Goal: Task Accomplishment & Management: Manage account settings

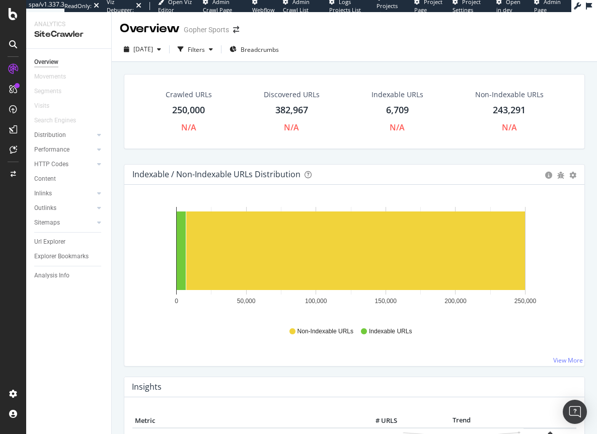
click at [147, 155] on div "Crawled URLs 250,000 N/A Discovered URLs 382,967 N/A Indexable URLs 6,709 N/A N…" at bounding box center [354, 119] width 471 height 90
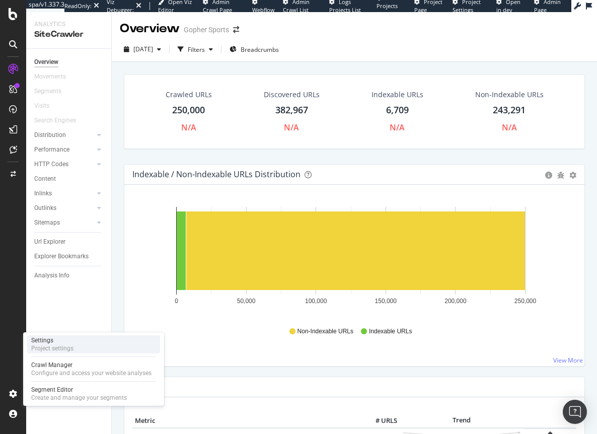
drag, startPoint x: 47, startPoint y: 347, endPoint x: 60, endPoint y: 343, distance: 14.2
click at [47, 347] on div "Project settings" at bounding box center [52, 348] width 42 height 8
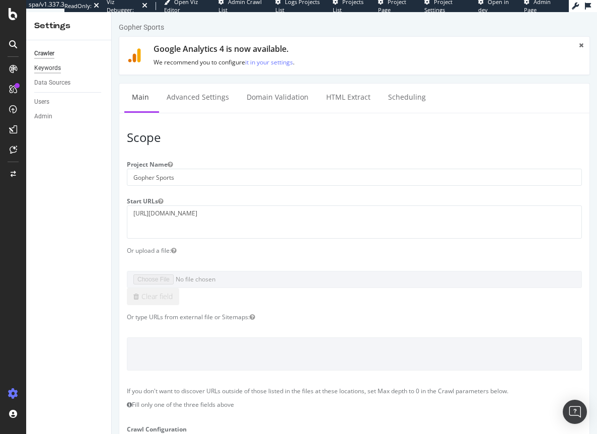
click at [51, 69] on div "Keywords" at bounding box center [47, 68] width 27 height 11
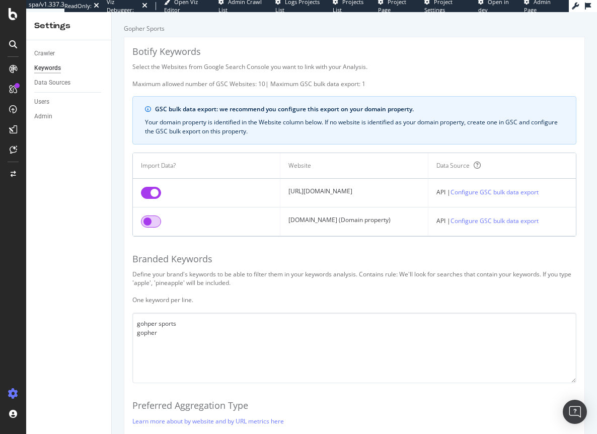
click at [151, 225] on input "checkbox" at bounding box center [151, 221] width 20 height 12
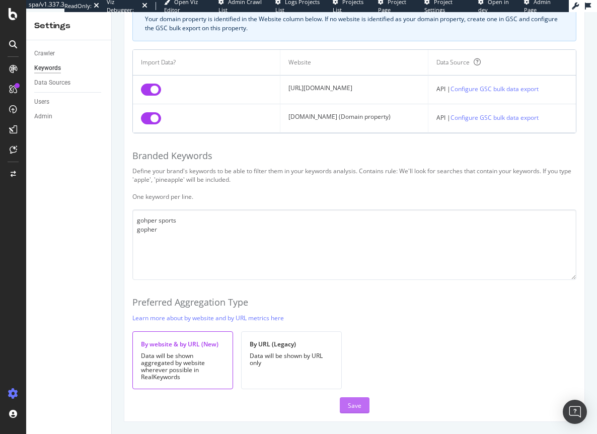
click at [353, 404] on div "Save" at bounding box center [355, 405] width 14 height 9
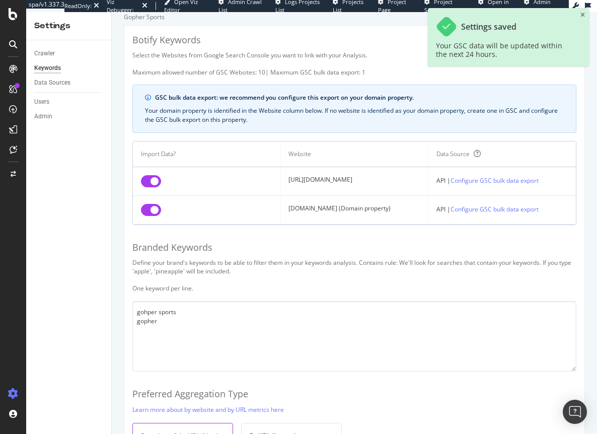
scroll to position [0, 0]
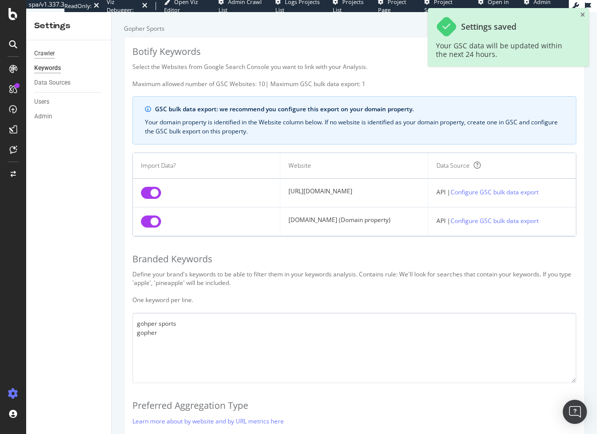
click at [49, 54] on div "Crawler" at bounding box center [44, 53] width 21 height 11
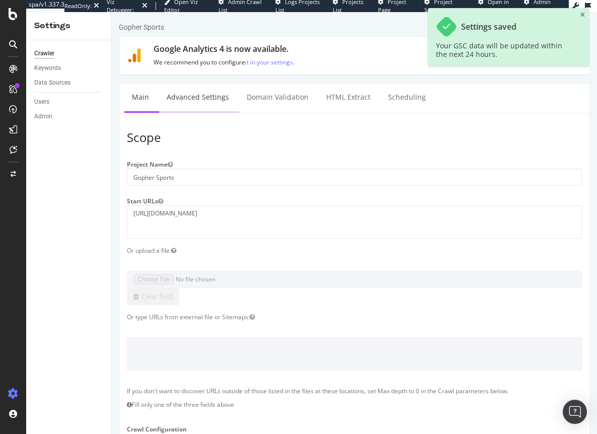
click at [220, 93] on link "Advanced Settings" at bounding box center [198, 98] width 78 height 28
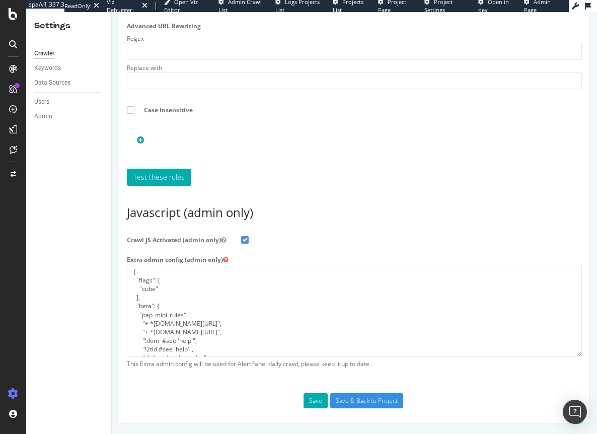
scroll to position [34, 0]
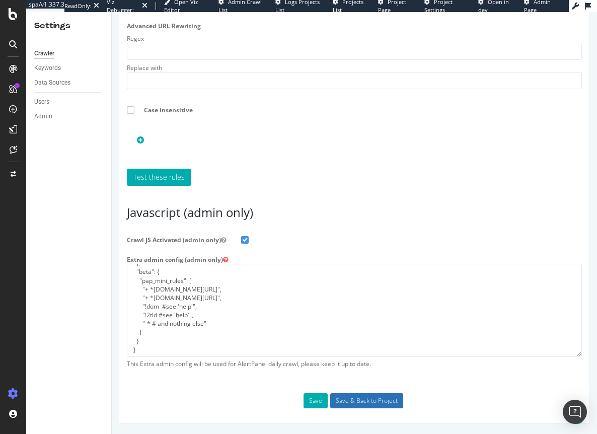
click at [368, 401] on input "Save & Back to Project" at bounding box center [366, 400] width 73 height 15
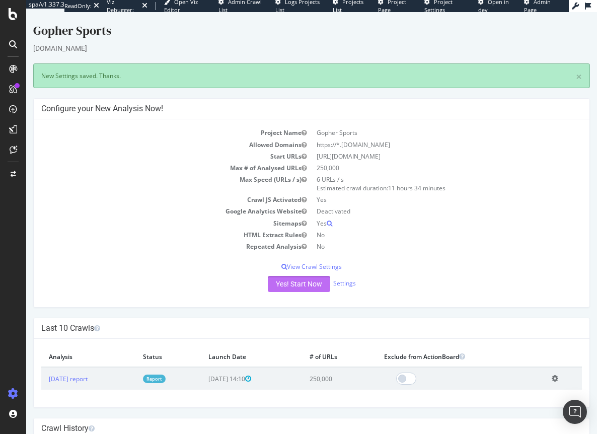
click at [289, 286] on button "Yes! Start Now" at bounding box center [299, 284] width 62 height 16
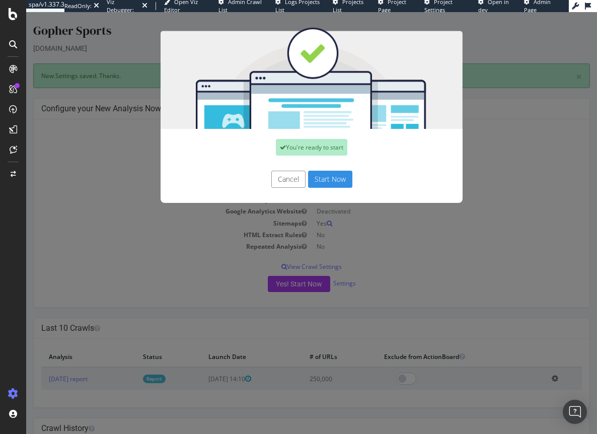
click at [321, 179] on button "Start Now" at bounding box center [330, 179] width 44 height 17
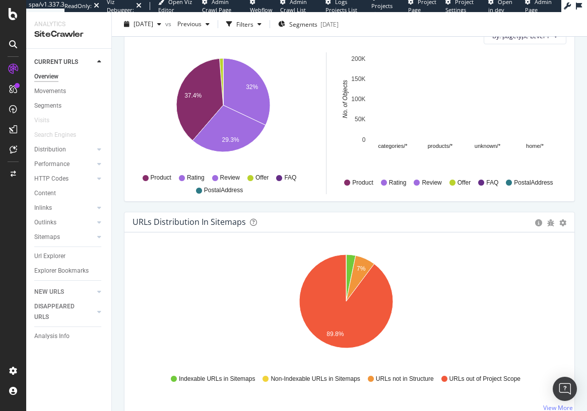
scroll to position [1911, 0]
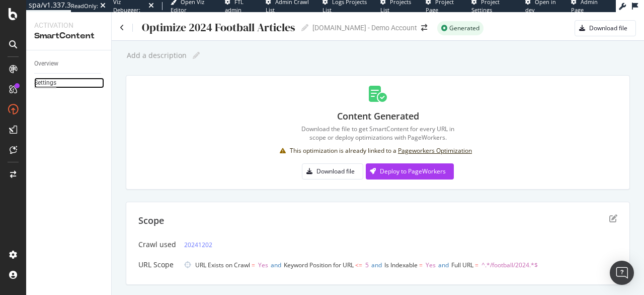
click at [50, 82] on div "Settings" at bounding box center [45, 83] width 22 height 11
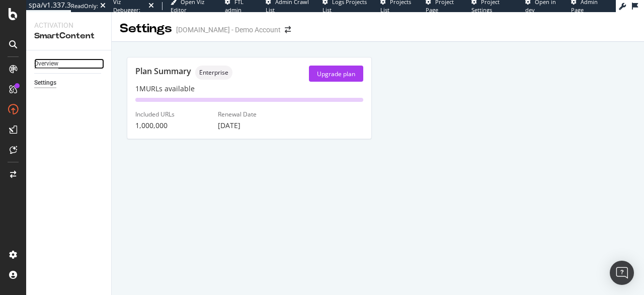
click at [47, 63] on div "Overview" at bounding box center [46, 63] width 24 height 11
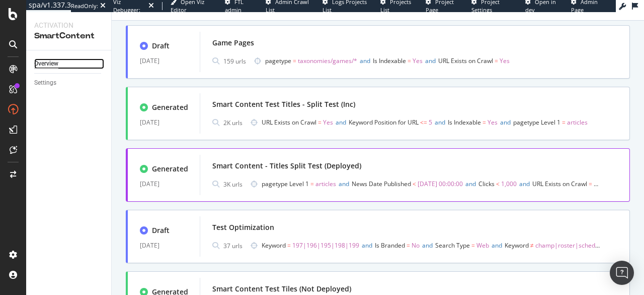
scroll to position [302, 0]
click at [322, 167] on div "Smart Content - Titles Split Test (Deployed)" at bounding box center [286, 165] width 149 height 10
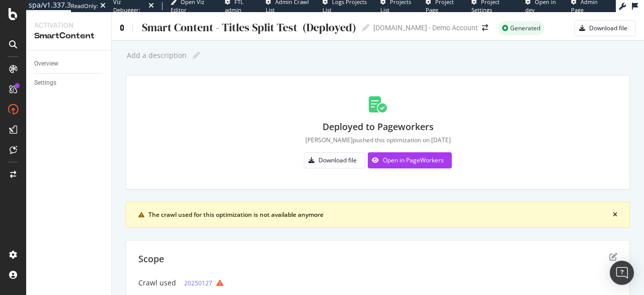
click at [121, 27] on icon at bounding box center [122, 27] width 5 height 7
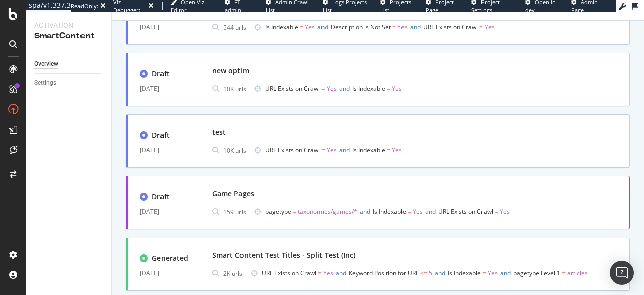
scroll to position [252, 0]
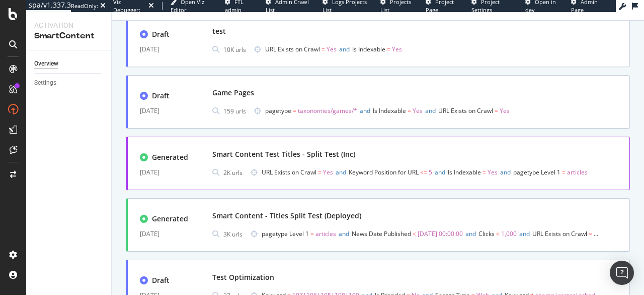
click at [315, 153] on div "Smart Content Test Titles - Split Test (Inc)" at bounding box center [283, 154] width 143 height 10
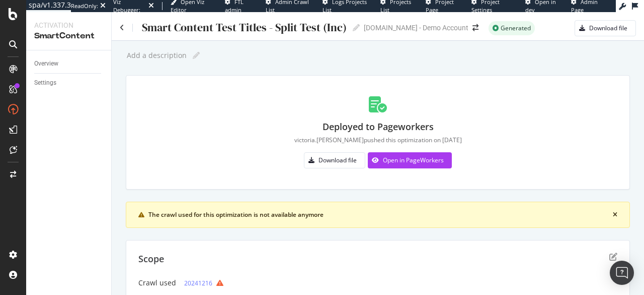
click at [610, 213] on button "close banner" at bounding box center [616, 214] width 10 height 11
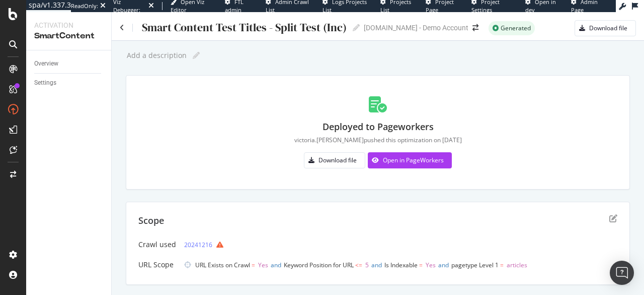
drag, startPoint x: 394, startPoint y: 156, endPoint x: 350, endPoint y: 201, distance: 63.0
click at [411, 158] on div "Open in PageWorkers" at bounding box center [413, 160] width 61 height 9
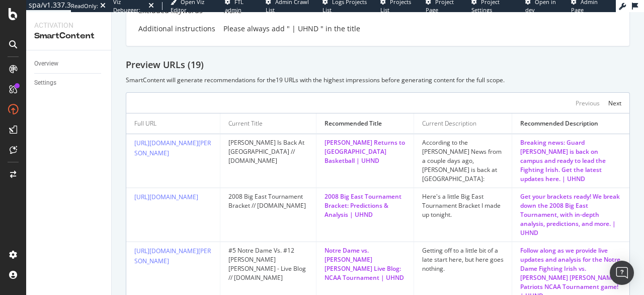
scroll to position [151, 0]
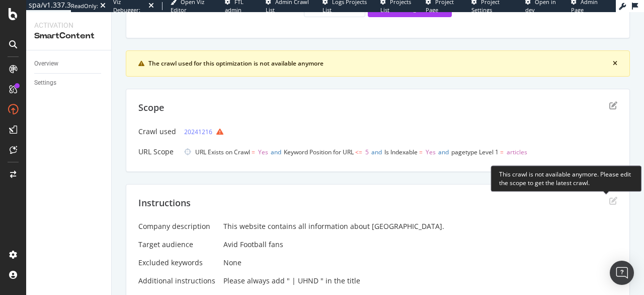
drag, startPoint x: 605, startPoint y: 199, endPoint x: 575, endPoint y: 197, distance: 29.7
click at [610, 199] on icon "edit" at bounding box center [614, 200] width 8 height 8
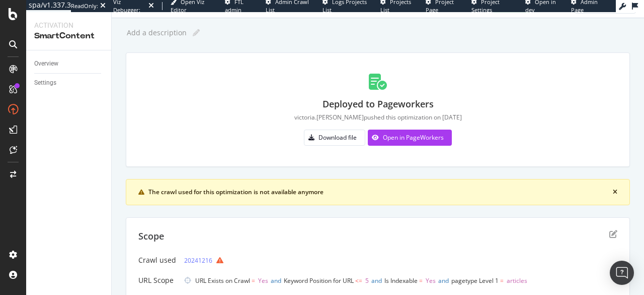
scroll to position [0, 0]
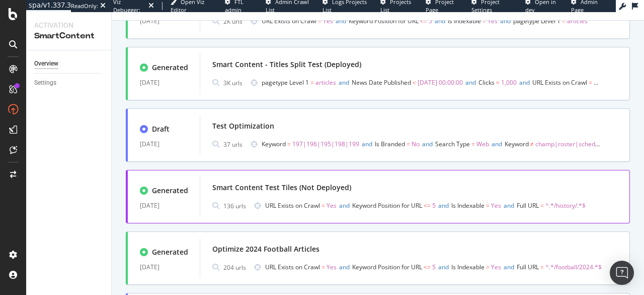
scroll to position [503, 0]
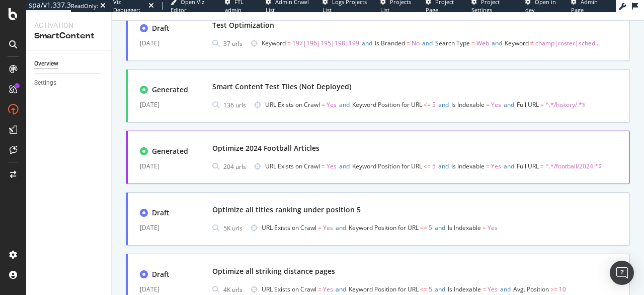
click at [286, 157] on div "Optimize 2024 Football Articles 204 urls URL Exists on Crawl = Yes and Keyword …" at bounding box center [414, 157] width 405 height 32
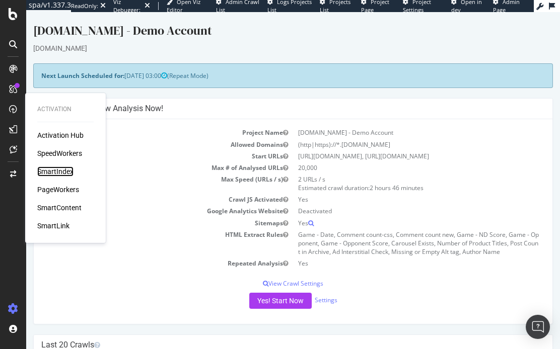
click at [48, 168] on div "SmartIndex" at bounding box center [55, 172] width 36 height 10
